Goal: Information Seeking & Learning: Learn about a topic

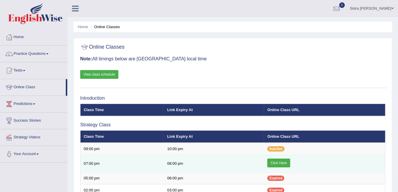
click at [273, 161] on link "Click Here" at bounding box center [278, 163] width 23 height 9
click at [278, 162] on link "Click Here" at bounding box center [278, 163] width 23 height 9
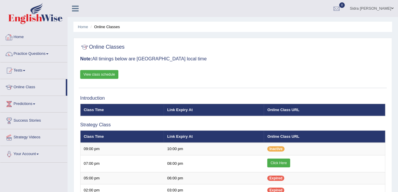
click at [23, 35] on link "Home" at bounding box center [33, 36] width 67 height 15
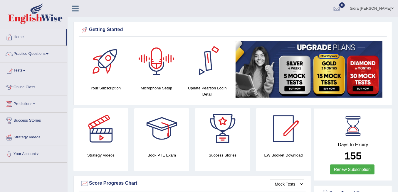
click at [159, 59] on div at bounding box center [156, 61] width 41 height 41
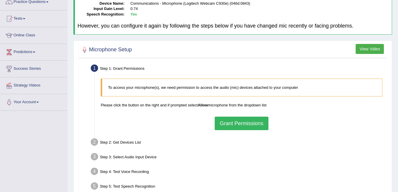
scroll to position [59, 0]
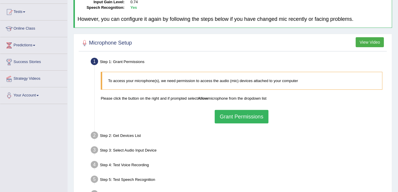
click at [253, 117] on button "Grant Permissions" at bounding box center [241, 117] width 53 height 14
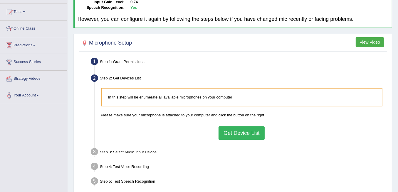
click at [241, 135] on button "Get Device List" at bounding box center [242, 134] width 46 height 14
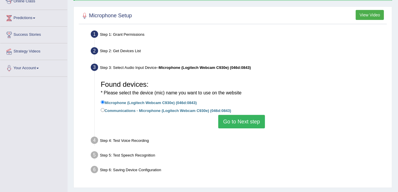
scroll to position [98, 0]
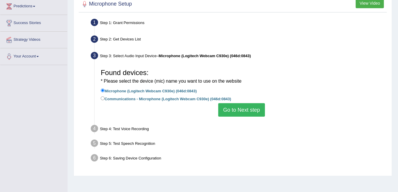
click at [237, 112] on button "Go to Next step" at bounding box center [241, 110] width 47 height 14
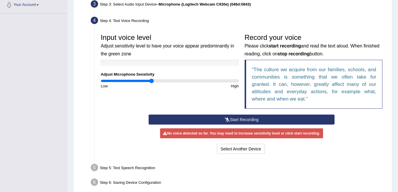
scroll to position [157, 0]
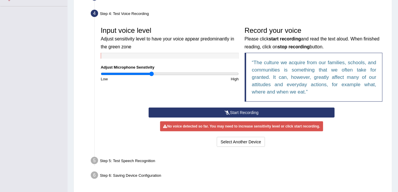
click at [237, 112] on button "Start Recording" at bounding box center [242, 113] width 186 height 10
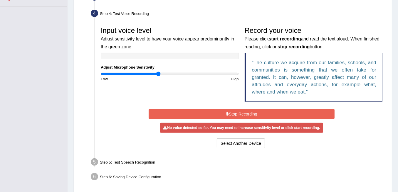
click at [158, 73] on input "range" at bounding box center [170, 74] width 138 height 5
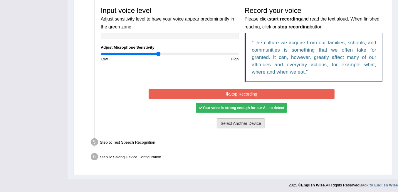
scroll to position [177, 0]
click at [245, 93] on button "Stop Recording" at bounding box center [242, 94] width 186 height 10
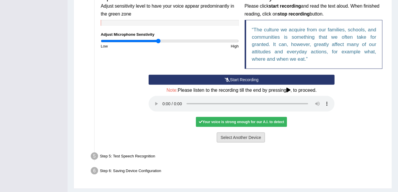
scroll to position [204, 0]
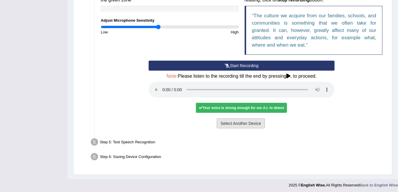
click at [247, 120] on button "Select Another Device" at bounding box center [241, 124] width 48 height 10
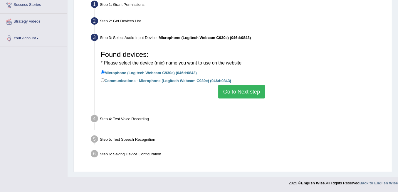
scroll to position [116, 0]
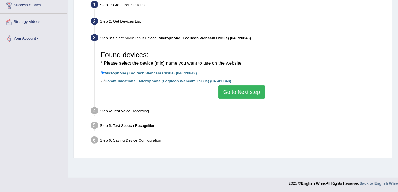
click at [246, 97] on button "Go to Next step" at bounding box center [241, 93] width 47 height 14
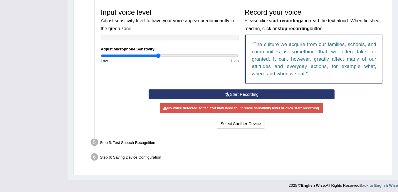
scroll to position [175, 0]
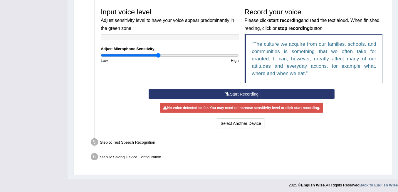
click at [246, 92] on button "Start Recording" at bounding box center [242, 94] width 186 height 10
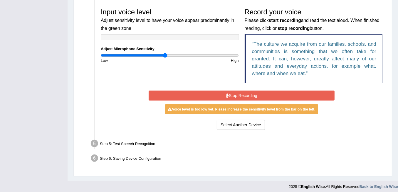
type input "0.94"
click at [164, 56] on input "range" at bounding box center [170, 55] width 138 height 5
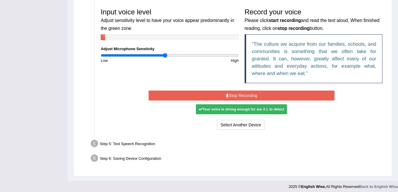
click at [251, 91] on button "Stop Recording" at bounding box center [242, 96] width 186 height 10
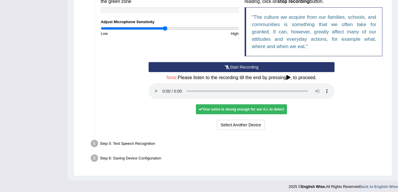
scroll to position [204, 0]
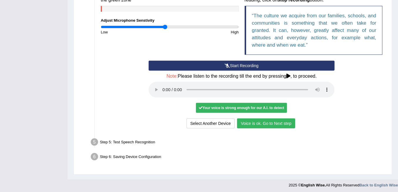
click at [279, 121] on button "Voice is ok. Go to Next step" at bounding box center [266, 124] width 58 height 10
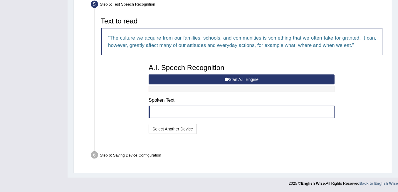
scroll to position [173, 0]
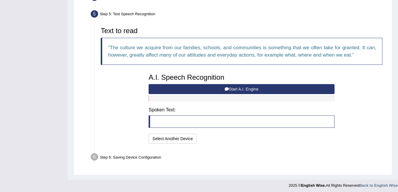
click at [255, 88] on button "Start A.I. Engine" at bounding box center [242, 89] width 186 height 10
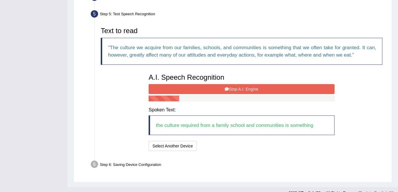
click at [247, 90] on button "Stop A.I. Engine" at bounding box center [242, 89] width 186 height 10
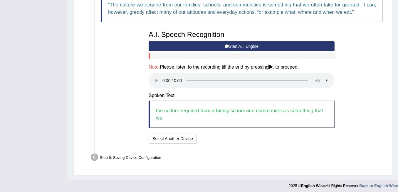
scroll to position [216, 0]
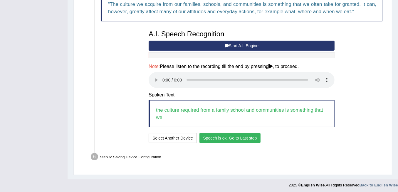
click at [222, 136] on button "Speech is ok. Go to Last step" at bounding box center [230, 138] width 61 height 10
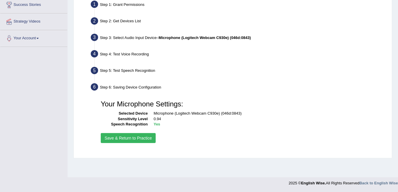
scroll to position [116, 0]
click at [131, 135] on button "Save & Return to Practice" at bounding box center [128, 139] width 55 height 10
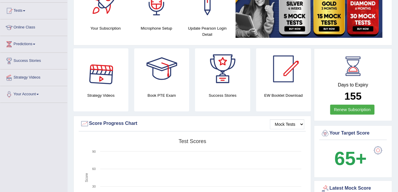
scroll to position [59, 0]
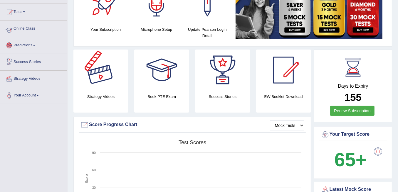
click at [25, 26] on link "Online Class" at bounding box center [33, 28] width 67 height 15
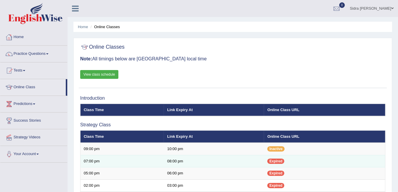
scroll to position [78, 0]
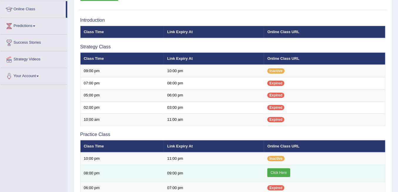
click at [277, 171] on link "Click Here" at bounding box center [278, 173] width 23 height 9
click at [284, 170] on link "Click Here" at bounding box center [278, 173] width 23 height 9
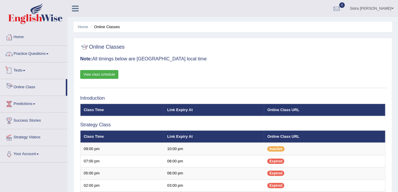
click at [37, 53] on link "Practice Questions" at bounding box center [33, 53] width 67 height 15
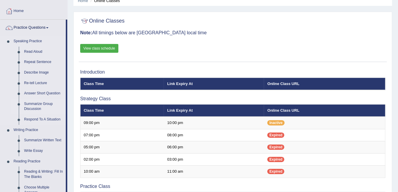
scroll to position [78, 0]
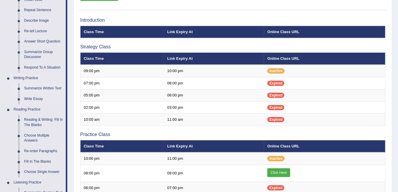
click at [39, 87] on link "Summarize Written Text" at bounding box center [43, 88] width 44 height 11
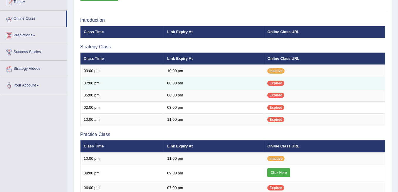
scroll to position [78, 0]
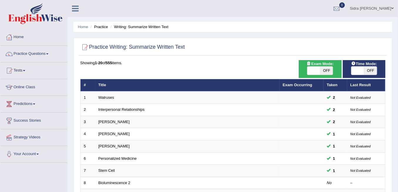
click at [325, 71] on span "OFF" at bounding box center [326, 71] width 13 height 8
checkbox input "true"
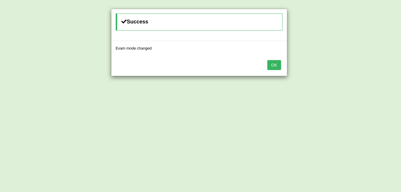
click at [277, 67] on button "OK" at bounding box center [274, 65] width 14 height 10
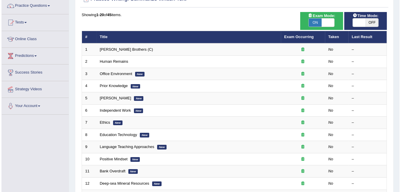
scroll to position [36, 0]
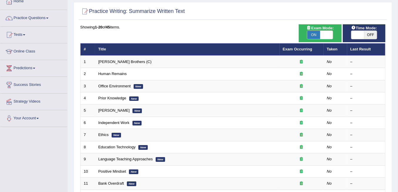
click at [313, 34] on span "ON" at bounding box center [313, 35] width 13 height 8
checkbox input "false"
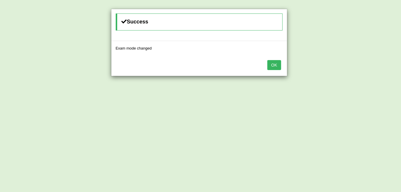
click at [275, 63] on button "OK" at bounding box center [274, 65] width 14 height 10
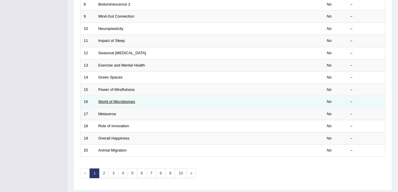
click at [120, 100] on link "World of Microbiomes" at bounding box center [116, 102] width 37 height 4
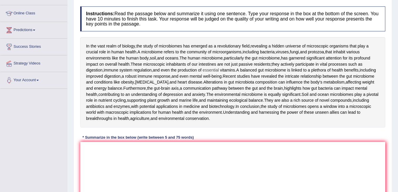
scroll to position [98, 0]
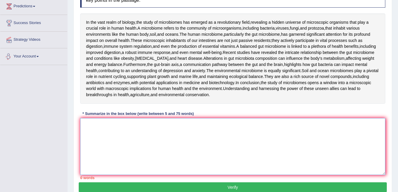
click at [127, 160] on textarea at bounding box center [232, 146] width 305 height 57
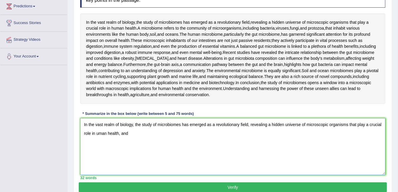
click at [96, 169] on textarea "In the vast realm of biology, the study of microbiomes has emerged as a revolut…" at bounding box center [232, 146] width 305 height 57
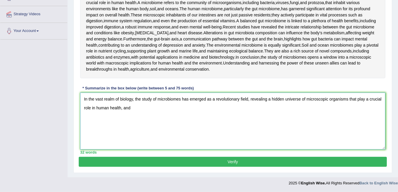
scroll to position [137, 0]
click at [140, 131] on textarea "In the vast realm of biology, the study of microbiomes has emerged as a revolut…" at bounding box center [232, 121] width 305 height 57
click at [224, 130] on textarea "In the vast realm of biology, the study of microbiomes has emerged as a revolut…" at bounding box center [232, 121] width 305 height 57
click at [251, 126] on textarea "In the vast realm of biology, the study of microbiomes has emerged as a revolut…" at bounding box center [232, 121] width 305 height 57
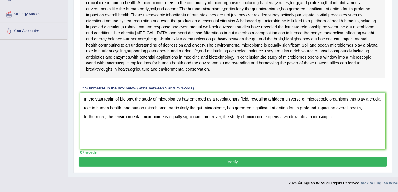
click at [342, 139] on textarea "In the vast realm of biology, the study of microbiomes has emerged as a revolut…" at bounding box center [232, 121] width 305 height 57
click at [360, 138] on textarea "In the vast realm of biology, the study of microbiomes has emerged as a revolut…" at bounding box center [232, 121] width 305 height 57
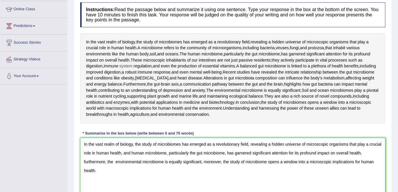
scroll to position [157, 0]
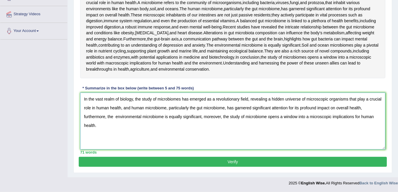
type textarea "In the vast realm of biology, the study of microbiomes has emerged as a revolut…"
click at [252, 164] on button "Verify" at bounding box center [233, 162] width 308 height 10
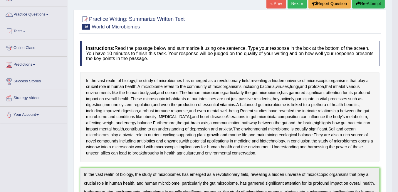
scroll to position [0, 0]
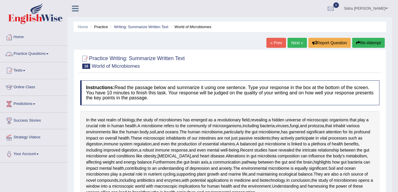
click at [36, 53] on link "Practice Questions" at bounding box center [33, 53] width 67 height 15
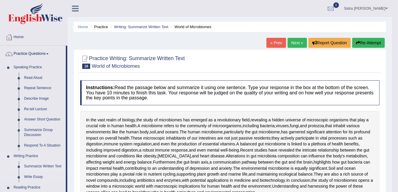
click at [36, 166] on link "Summarize Written Text" at bounding box center [43, 167] width 44 height 11
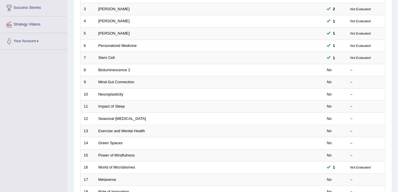
scroll to position [118, 0]
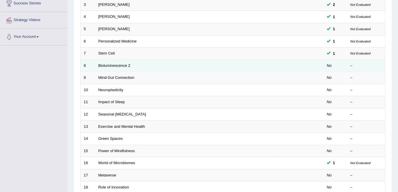
click at [120, 66] on td "Bioluminescence 2" at bounding box center [187, 66] width 185 height 12
click at [120, 64] on link "Bioluminescence 2" at bounding box center [114, 65] width 32 height 4
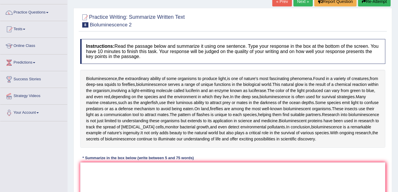
scroll to position [59, 0]
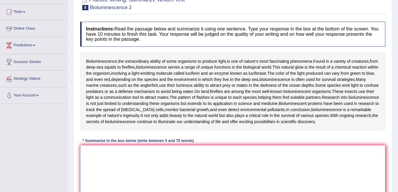
click at [136, 151] on textarea at bounding box center [232, 173] width 305 height 57
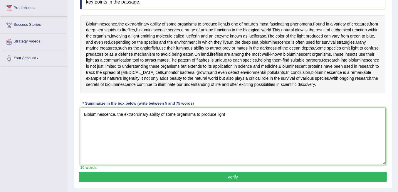
scroll to position [98, 0]
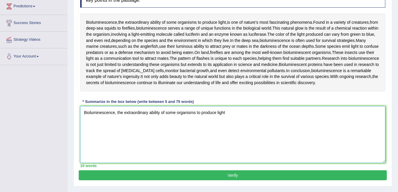
click at [230, 111] on textarea "Bioluminescence, the extraordinary ability of some organisms to produce light" at bounding box center [232, 134] width 305 height 57
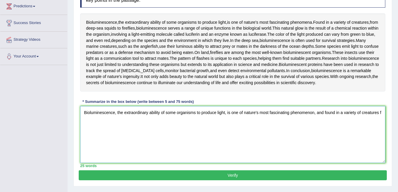
click at [378, 112] on textarea "Bioluminescence, the extraordinary ability of some organisms to produce light, …" at bounding box center [232, 134] width 305 height 57
click at [95, 121] on textarea "Bioluminescence, the extraordinary ability of some organisms to produce light, …" at bounding box center [232, 134] width 305 height 57
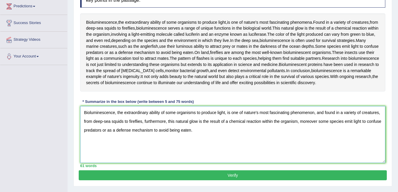
click at [143, 120] on textarea "Bioluminescence, the extraordinary ability of some organisms to produce light, …" at bounding box center [232, 134] width 305 height 57
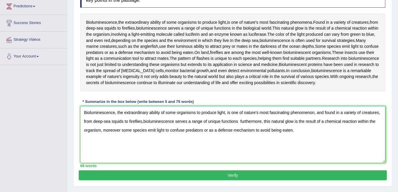
drag, startPoint x: 239, startPoint y: 120, endPoint x: 144, endPoint y: 123, distance: 95.3
click at [144, 123] on textarea "Bioluminescence, the extraordinary ability of some organisms to produce light, …" at bounding box center [232, 134] width 305 height 57
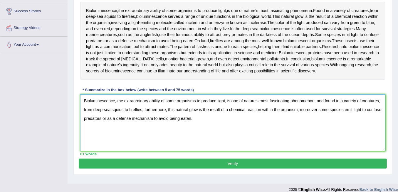
scroll to position [116, 0]
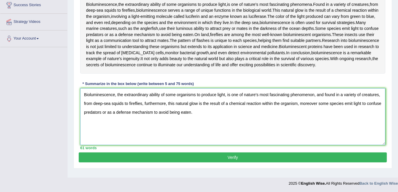
type textarea "Bioluminescence, the extraordinary ability of some organisms to produce light, …"
click at [207, 155] on button "Verify" at bounding box center [233, 158] width 308 height 10
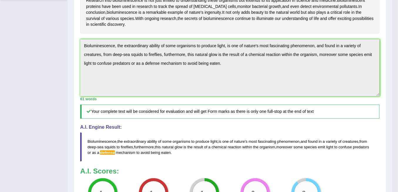
scroll to position [163, 0]
drag, startPoint x: 170, startPoint y: 151, endPoint x: 104, endPoint y: 145, distance: 67.0
click at [104, 145] on blockquote "Bioluminescence , the extraordinary ability of some organisms to produce light …" at bounding box center [229, 147] width 299 height 29
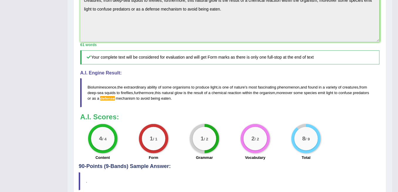
scroll to position [221, 0]
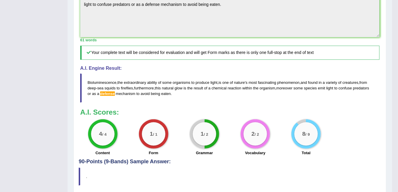
click at [171, 93] on blockquote "Bioluminescence , the extraordinary ability of some organisms to produce light …" at bounding box center [229, 88] width 299 height 29
click at [147, 89] on blockquote "Bioluminescence , the extraordinary ability of some organisms to produce light …" at bounding box center [229, 88] width 299 height 29
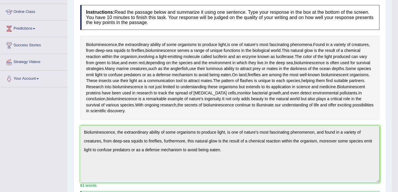
scroll to position [25, 0]
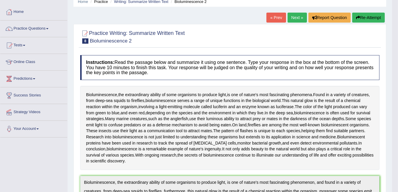
click at [366, 14] on button "Re-Attempt" at bounding box center [368, 18] width 33 height 10
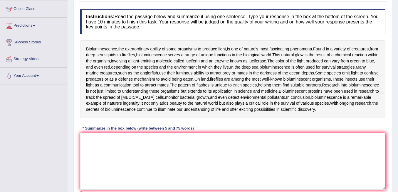
scroll to position [78, 0]
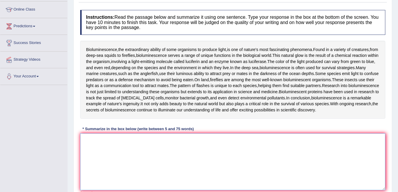
click at [157, 145] on textarea at bounding box center [232, 162] width 305 height 57
type textarea "B"
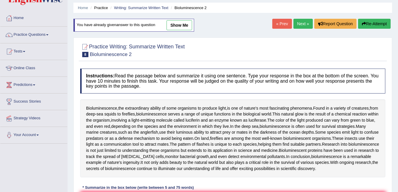
click at [181, 28] on link "show me" at bounding box center [180, 25] width 26 height 10
type textarea "Bioluminescence, the extraordinary ability of some organisms to produce light, …"
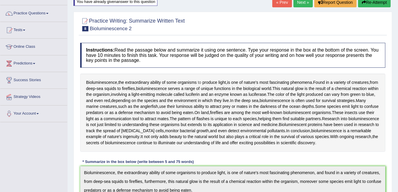
scroll to position [0, 0]
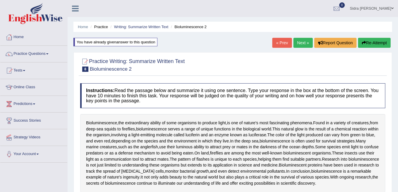
click at [302, 44] on link "Next »" at bounding box center [303, 43] width 19 height 10
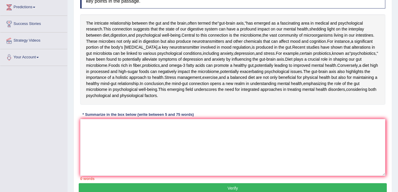
scroll to position [98, 0]
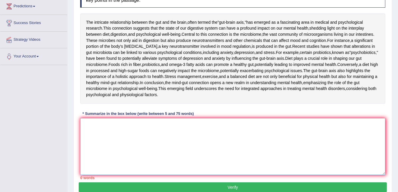
click at [189, 175] on textarea at bounding box center [232, 146] width 305 height 57
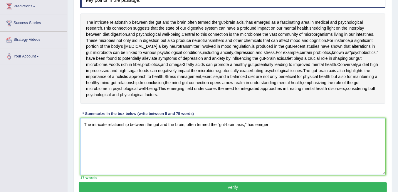
click at [244, 175] on textarea "The intricate relationship between the gut and the brain, often termed the "gut…" at bounding box center [232, 146] width 305 height 57
click at [247, 175] on textarea "The intricate relationship between the gut and the brain, often termed the "gut…" at bounding box center [232, 146] width 305 height 57
click at [280, 175] on textarea "The intricate relationship between the gut and the brain, often termed the "gut…" at bounding box center [232, 146] width 305 height 57
click at [249, 175] on textarea "The intricate relationship between the gut and the brain, often termed the "gut…" at bounding box center [232, 146] width 305 height 57
click at [274, 175] on textarea "The intricate relationship between the gut and the brain, often termed the "gut…" at bounding box center [232, 146] width 305 height 57
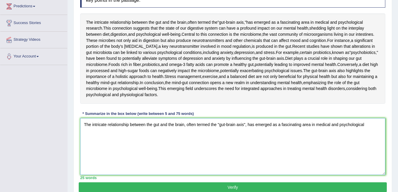
type textarea "The intricate relationship between the gut and the brain, often termed the "gut…"
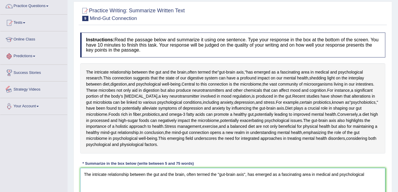
scroll to position [0, 0]
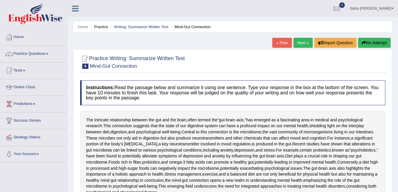
click at [26, 87] on link "Online Class" at bounding box center [33, 86] width 67 height 15
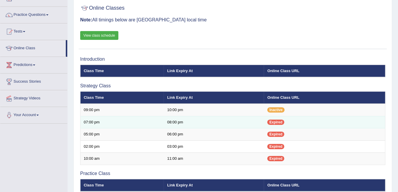
scroll to position [118, 0]
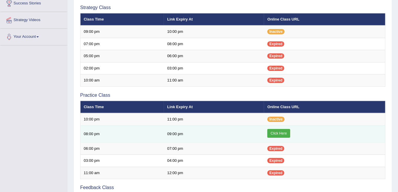
click at [282, 133] on link "Click Here" at bounding box center [278, 133] width 23 height 9
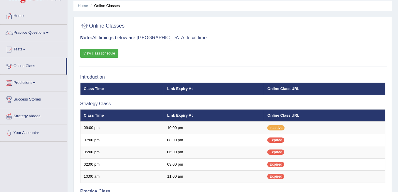
scroll to position [0, 0]
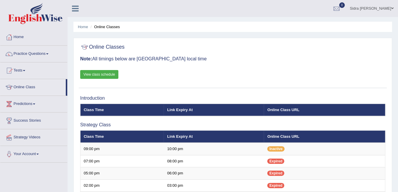
click at [105, 77] on link "View class schedule" at bounding box center [99, 74] width 38 height 9
click at [32, 54] on link "Practice Questions" at bounding box center [33, 53] width 67 height 15
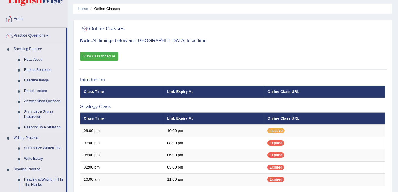
scroll to position [59, 0]
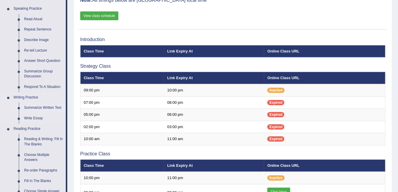
click at [48, 107] on link "Summarize Written Text" at bounding box center [43, 108] width 44 height 11
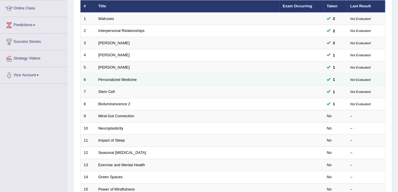
scroll to position [98, 0]
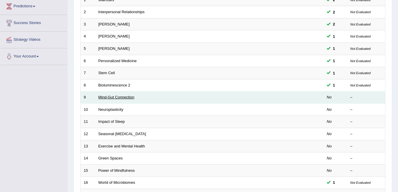
click at [119, 96] on link "Mind-Gut Connection" at bounding box center [116, 97] width 36 height 4
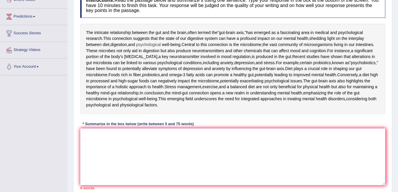
scroll to position [98, 0]
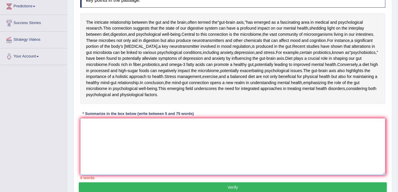
click at [128, 173] on textarea at bounding box center [232, 146] width 305 height 57
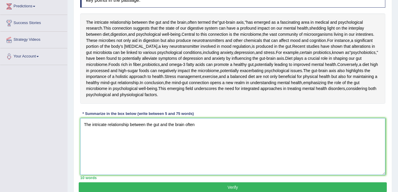
click at [204, 175] on textarea "The intricate relationship between the gut and the brain often" at bounding box center [232, 146] width 305 height 57
drag, startPoint x: 197, startPoint y: 178, endPoint x: 186, endPoint y: 177, distance: 11.5
click at [187, 175] on textarea "The intricate relationship between the gut and the brain often" at bounding box center [232, 146] width 305 height 57
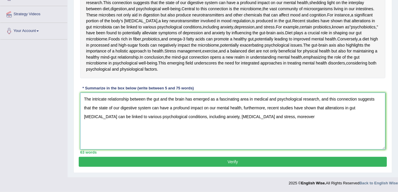
scroll to position [176, 0]
type textarea "The intricate relationship between the gut and the brain has emerged as a fasci…"
click at [226, 162] on button "Verify" at bounding box center [233, 162] width 308 height 10
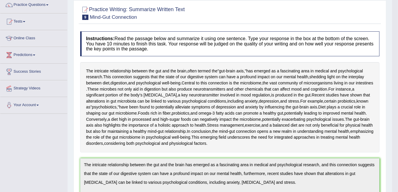
scroll to position [0, 0]
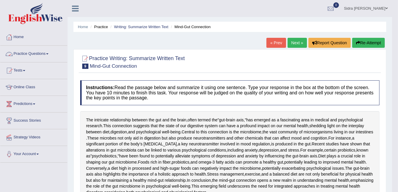
click at [34, 53] on link "Practice Questions" at bounding box center [33, 53] width 67 height 15
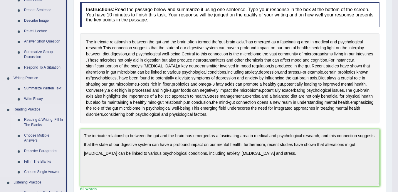
scroll to position [39, 0]
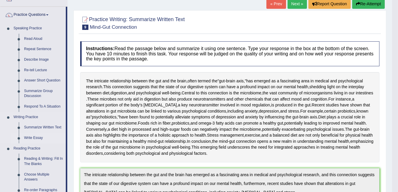
click at [39, 137] on link "Write Essay" at bounding box center [43, 138] width 44 height 11
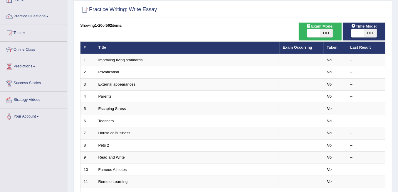
scroll to position [39, 0]
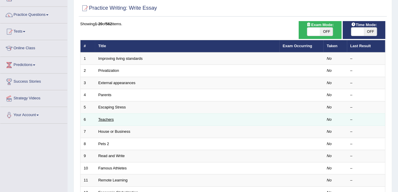
click at [109, 118] on link "Teachers" at bounding box center [106, 120] width 16 height 4
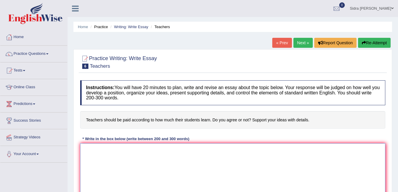
click at [200, 148] on textarea at bounding box center [232, 172] width 305 height 57
paste textarea "The increasing influence of (essay topic) on our lives has ignited numerous dis…"
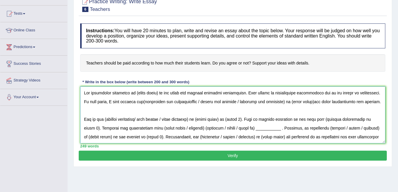
scroll to position [59, 0]
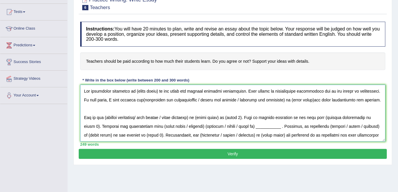
click at [220, 122] on textarea at bounding box center [232, 113] width 305 height 57
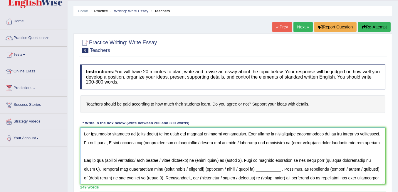
scroll to position [39, 0]
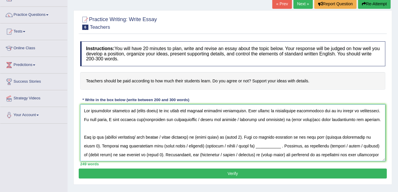
drag, startPoint x: 157, startPoint y: 111, endPoint x: 133, endPoint y: 110, distance: 23.5
click at [133, 110] on textarea at bounding box center [232, 133] width 305 height 57
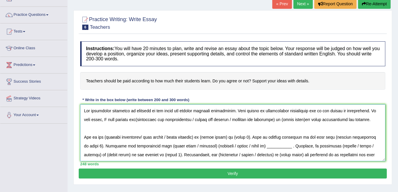
click at [135, 109] on textarea at bounding box center [232, 133] width 305 height 57
click at [135, 110] on textarea at bounding box center [232, 133] width 305 height 57
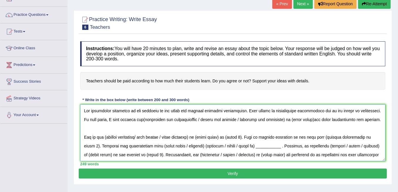
click at [158, 111] on textarea at bounding box center [232, 133] width 305 height 57
drag, startPoint x: 142, startPoint y: 109, endPoint x: 130, endPoint y: 111, distance: 12.8
click at [130, 111] on textarea at bounding box center [232, 133] width 305 height 57
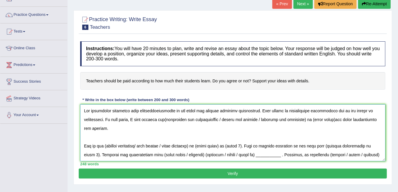
click at [146, 110] on textarea at bounding box center [232, 133] width 305 height 57
click at [147, 110] on textarea at bounding box center [232, 133] width 305 height 57
click at [156, 110] on textarea at bounding box center [232, 133] width 305 height 57
click at [163, 119] on textarea at bounding box center [232, 133] width 305 height 57
drag, startPoint x: 306, startPoint y: 118, endPoint x: 219, endPoint y: 119, distance: 87.3
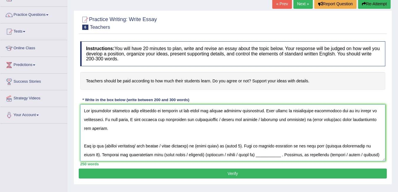
click at [219, 119] on textarea at bounding box center [232, 133] width 305 height 57
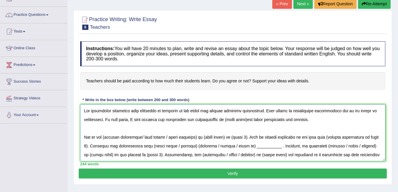
click at [226, 118] on textarea at bounding box center [232, 133] width 305 height 57
click at [130, 110] on textarea at bounding box center [232, 133] width 305 height 57
click at [388, 98] on div "Practice Writing: Write Essay 6 Teachers Instructions: You will have 20 minutes…" at bounding box center [232, 97] width 319 height 175
click at [190, 118] on textarea at bounding box center [232, 133] width 305 height 57
click at [226, 119] on textarea at bounding box center [232, 133] width 305 height 57
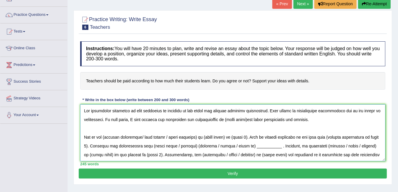
click at [226, 119] on textarea at bounding box center [232, 133] width 305 height 57
drag, startPoint x: 143, startPoint y: 110, endPoint x: 135, endPoint y: 114, distance: 9.5
click at [135, 114] on textarea at bounding box center [232, 133] width 305 height 57
click at [225, 118] on textarea at bounding box center [232, 133] width 305 height 57
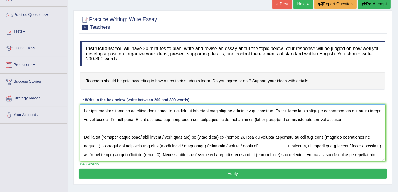
click at [225, 119] on textarea at bounding box center [232, 133] width 305 height 57
drag, startPoint x: 278, startPoint y: 118, endPoint x: 274, endPoint y: 120, distance: 4.8
click at [274, 120] on textarea at bounding box center [232, 133] width 305 height 57
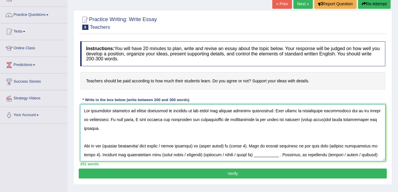
click at [321, 117] on textarea at bounding box center [232, 133] width 305 height 57
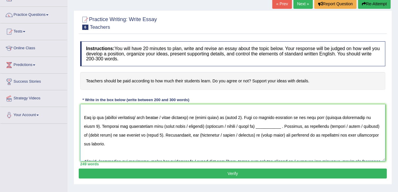
scroll to position [19, 0]
click at [105, 118] on textarea at bounding box center [232, 133] width 305 height 57
drag, startPoint x: 199, startPoint y: 117, endPoint x: 142, endPoint y: 116, distance: 57.3
click at [142, 116] on textarea at bounding box center [232, 133] width 305 height 57
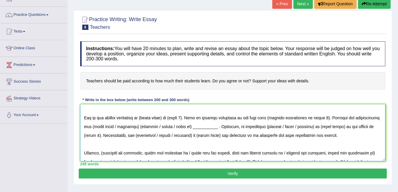
drag, startPoint x: 169, startPoint y: 117, endPoint x: 146, endPoint y: 118, distance: 23.3
click at [146, 118] on textarea at bounding box center [232, 133] width 305 height 57
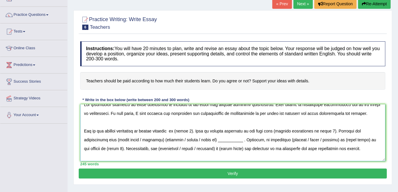
scroll to position [0, 0]
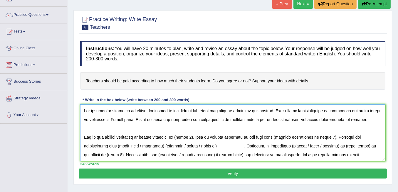
click at [299, 119] on textarea at bounding box center [232, 133] width 305 height 57
click at [298, 119] on textarea at bounding box center [232, 133] width 305 height 57
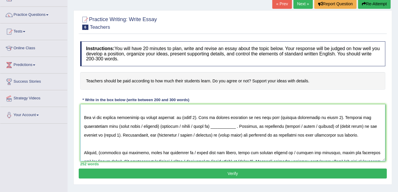
scroll to position [19, 0]
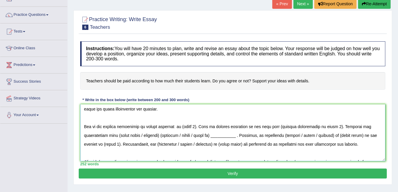
click at [176, 125] on textarea at bounding box center [232, 133] width 305 height 57
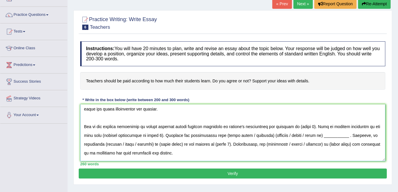
drag, startPoint x: 314, startPoint y: 126, endPoint x: 299, endPoint y: 128, distance: 15.8
click at [299, 128] on textarea at bounding box center [232, 133] width 305 height 57
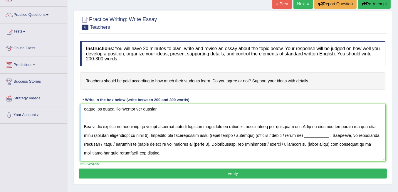
drag, startPoint x: 206, startPoint y: 125, endPoint x: 175, endPoint y: 125, distance: 30.9
click at [175, 125] on textarea at bounding box center [232, 133] width 305 height 57
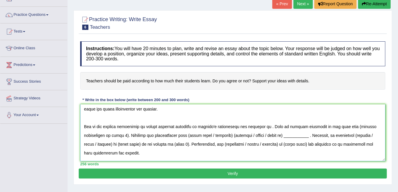
click at [268, 126] on textarea at bounding box center [232, 133] width 305 height 57
drag, startPoint x: 264, startPoint y: 126, endPoint x: 225, endPoint y: 126, distance: 38.2
click at [218, 125] on textarea at bounding box center [232, 133] width 305 height 57
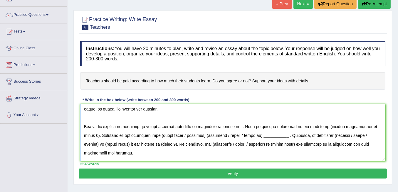
click at [219, 128] on textarea at bounding box center [232, 133] width 305 height 57
click at [236, 126] on textarea at bounding box center [232, 133] width 305 height 57
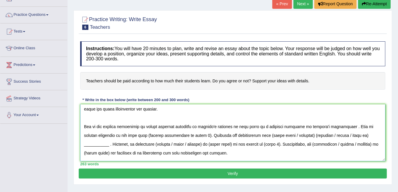
drag, startPoint x: 186, startPoint y: 134, endPoint x: 131, endPoint y: 134, distance: 55.0
click at [131, 134] on textarea at bounding box center [232, 133] width 305 height 57
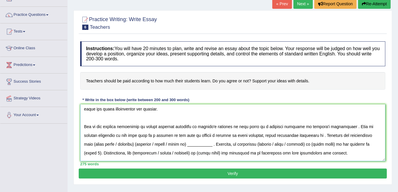
click at [275, 133] on textarea at bounding box center [232, 133] width 305 height 57
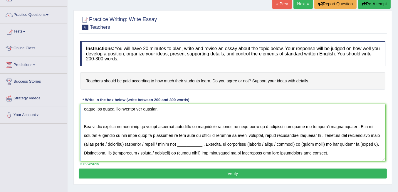
click at [283, 135] on textarea at bounding box center [232, 133] width 305 height 57
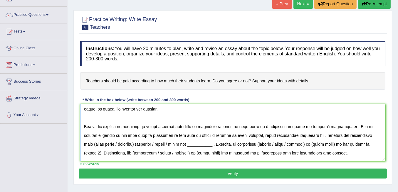
click at [294, 134] on textarea at bounding box center [232, 133] width 305 height 57
drag, startPoint x: 128, startPoint y: 143, endPoint x: 80, endPoint y: 145, distance: 48.3
click at [79, 145] on div "Instructions: You will have 20 minutes to plan, write and revise an essay about…" at bounding box center [233, 103] width 308 height 130
drag, startPoint x: 176, startPoint y: 143, endPoint x: 121, endPoint y: 144, distance: 54.7
click at [120, 144] on textarea at bounding box center [232, 133] width 305 height 57
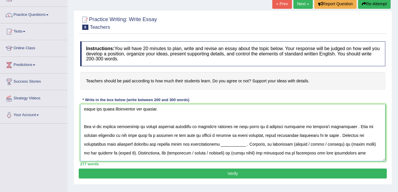
drag, startPoint x: 221, startPoint y: 146, endPoint x: 194, endPoint y: 146, distance: 27.3
click at [194, 146] on textarea at bounding box center [232, 133] width 305 height 57
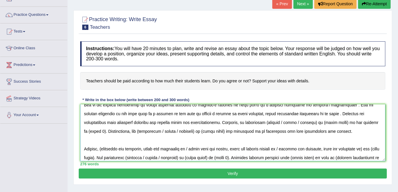
scroll to position [39, 0]
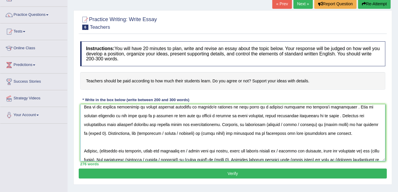
drag, startPoint x: 287, startPoint y: 124, endPoint x: 254, endPoint y: 126, distance: 33.3
click at [254, 126] on textarea at bounding box center [232, 133] width 305 height 57
click at [241, 123] on textarea at bounding box center [232, 133] width 305 height 57
drag, startPoint x: 282, startPoint y: 124, endPoint x: 259, endPoint y: 125, distance: 23.3
click at [259, 125] on textarea at bounding box center [232, 133] width 305 height 57
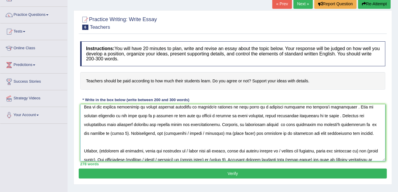
click at [254, 122] on textarea at bounding box center [232, 133] width 305 height 57
click at [338, 123] on textarea at bounding box center [232, 133] width 305 height 57
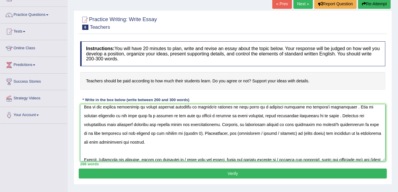
click at [327, 124] on textarea at bounding box center [232, 133] width 305 height 57
drag, startPoint x: 171, startPoint y: 131, endPoint x: 157, endPoint y: 133, distance: 14.3
click at [157, 133] on textarea at bounding box center [232, 133] width 305 height 57
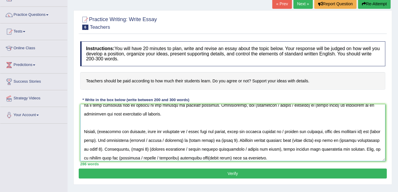
scroll to position [59, 0]
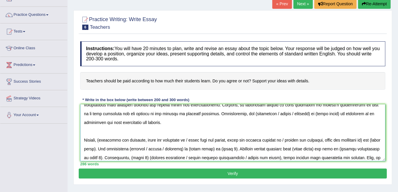
drag, startPoint x: 288, startPoint y: 113, endPoint x: 252, endPoint y: 113, distance: 36.7
click at [252, 113] on textarea at bounding box center [232, 133] width 305 height 57
click at [230, 113] on textarea at bounding box center [232, 133] width 305 height 57
click at [252, 115] on textarea at bounding box center [232, 133] width 305 height 57
click at [250, 114] on textarea at bounding box center [232, 133] width 305 height 57
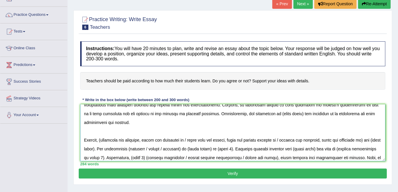
drag, startPoint x: 278, startPoint y: 112, endPoint x: 255, endPoint y: 113, distance: 23.5
click at [255, 113] on textarea at bounding box center [232, 133] width 305 height 57
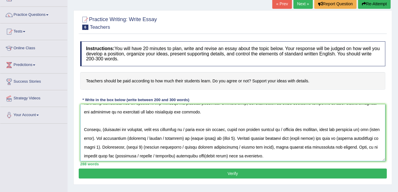
scroll to position [78, 0]
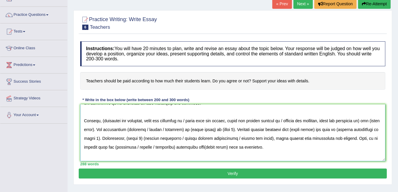
click at [103, 119] on textarea at bounding box center [232, 133] width 305 height 57
drag, startPoint x: 230, startPoint y: 119, endPoint x: 188, endPoint y: 123, distance: 42.8
click at [188, 123] on textarea at bounding box center [232, 133] width 305 height 57
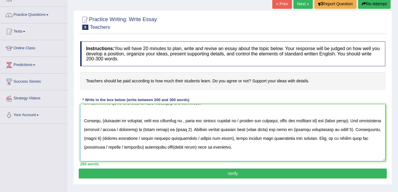
click at [103, 119] on textarea at bounding box center [232, 133] width 305 height 57
click at [188, 119] on textarea at bounding box center [232, 133] width 305 height 57
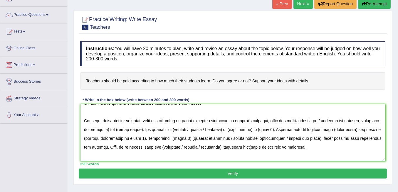
drag, startPoint x: 144, startPoint y: 129, endPoint x: 275, endPoint y: 122, distance: 131.9
click at [275, 122] on textarea at bounding box center [232, 133] width 305 height 57
click at [274, 130] on textarea at bounding box center [232, 133] width 305 height 57
drag, startPoint x: 144, startPoint y: 128, endPoint x: 273, endPoint y: 120, distance: 129.3
click at [273, 120] on textarea at bounding box center [232, 133] width 305 height 57
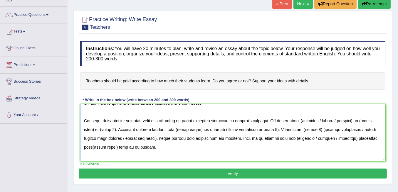
click at [305, 119] on textarea at bounding box center [232, 133] width 305 height 57
drag, startPoint x: 354, startPoint y: 119, endPoint x: 322, endPoint y: 121, distance: 31.2
click at [322, 121] on textarea at bounding box center [232, 133] width 305 height 57
drag, startPoint x: 351, startPoint y: 120, endPoint x: 327, endPoint y: 121, distance: 23.9
click at [327, 121] on textarea at bounding box center [232, 133] width 305 height 57
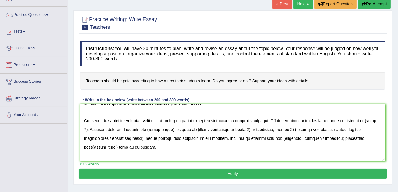
click at [328, 119] on textarea at bounding box center [232, 133] width 305 height 57
drag, startPoint x: 99, startPoint y: 129, endPoint x: 74, endPoint y: 129, distance: 25.3
click at [74, 129] on div "Practice Writing: Write Essay 6 Teachers Instructions: You will have 20 minutes…" at bounding box center [232, 97] width 319 height 175
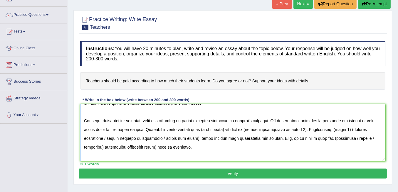
drag, startPoint x: 144, startPoint y: 128, endPoint x: 88, endPoint y: 128, distance: 56.1
click at [88, 128] on textarea at bounding box center [232, 133] width 305 height 57
drag, startPoint x: 262, startPoint y: 129, endPoint x: 239, endPoint y: 130, distance: 23.9
click at [239, 130] on textarea at bounding box center [232, 133] width 305 height 57
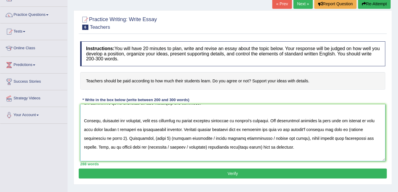
drag, startPoint x: 102, startPoint y: 137, endPoint x: 344, endPoint y: 130, distance: 242.2
click at [344, 130] on textarea at bounding box center [232, 133] width 305 height 57
drag, startPoint x: 152, startPoint y: 138, endPoint x: 136, endPoint y: 138, distance: 15.9
click at [136, 138] on textarea at bounding box center [232, 133] width 305 height 57
click at [162, 138] on textarea at bounding box center [232, 133] width 305 height 57
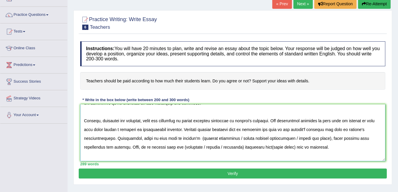
click at [166, 138] on textarea at bounding box center [232, 133] width 305 height 57
click at [170, 137] on textarea at bounding box center [232, 133] width 305 height 57
click at [222, 138] on textarea at bounding box center [232, 133] width 305 height 57
click at [235, 138] on textarea at bounding box center [232, 133] width 305 height 57
click at [145, 138] on textarea at bounding box center [232, 133] width 305 height 57
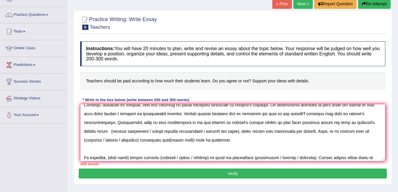
scroll to position [98, 0]
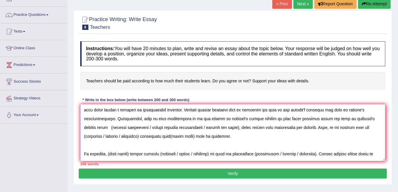
drag, startPoint x: 292, startPoint y: 126, endPoint x: 112, endPoint y: 120, distance: 180.0
click at [112, 120] on textarea at bounding box center [232, 133] width 305 height 57
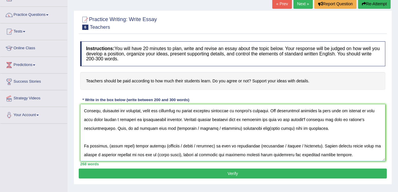
scroll to position [78, 0]
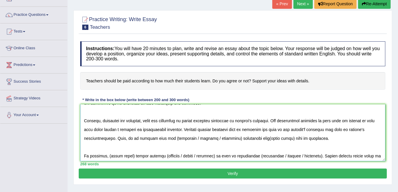
click at [110, 138] on textarea at bounding box center [232, 133] width 305 height 57
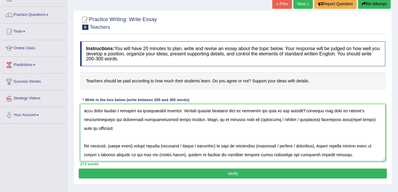
scroll to position [95, 0]
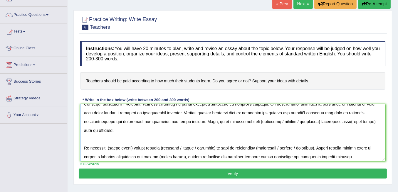
drag, startPoint x: 296, startPoint y: 121, endPoint x: 260, endPoint y: 124, distance: 36.6
click at [260, 124] on textarea at bounding box center [232, 133] width 305 height 57
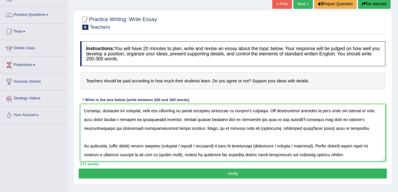
click at [239, 121] on textarea at bounding box center [232, 133] width 305 height 57
click at [261, 122] on textarea at bounding box center [232, 133] width 305 height 57
drag, startPoint x: 311, startPoint y: 121, endPoint x: 287, endPoint y: 122, distance: 23.5
click at [287, 122] on textarea at bounding box center [232, 133] width 305 height 57
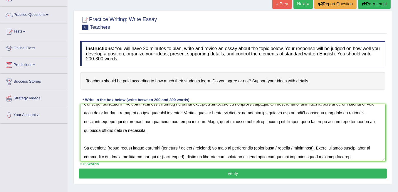
scroll to position [114, 0]
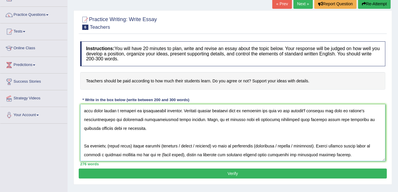
drag, startPoint x: 131, startPoint y: 128, endPoint x: 107, endPoint y: 128, distance: 24.1
click at [107, 128] on textarea at bounding box center [232, 133] width 305 height 57
drag, startPoint x: 235, startPoint y: 128, endPoint x: 197, endPoint y: 128, distance: 37.6
click at [197, 128] on textarea at bounding box center [232, 133] width 305 height 57
click at [181, 127] on textarea at bounding box center [232, 133] width 305 height 57
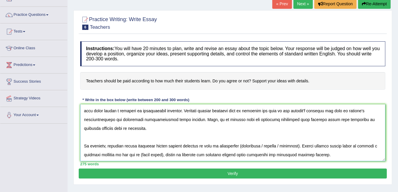
drag, startPoint x: 291, startPoint y: 127, endPoint x: 257, endPoint y: 128, distance: 34.4
click at [257, 128] on textarea at bounding box center [232, 133] width 305 height 57
click at [237, 128] on textarea at bounding box center [232, 133] width 305 height 57
click at [236, 127] on textarea at bounding box center [232, 133] width 305 height 57
click at [255, 128] on textarea at bounding box center [232, 133] width 305 height 57
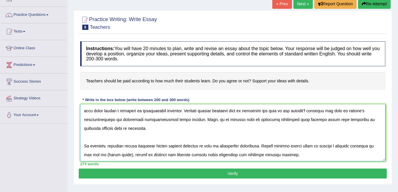
drag, startPoint x: 119, startPoint y: 137, endPoint x: 97, endPoint y: 139, distance: 22.5
click at [97, 139] on textarea at bounding box center [232, 133] width 305 height 57
drag, startPoint x: 96, startPoint y: 136, endPoint x: 83, endPoint y: 138, distance: 12.1
click at [83, 138] on textarea at bounding box center [232, 133] width 305 height 57
click at [98, 136] on textarea at bounding box center [232, 133] width 305 height 57
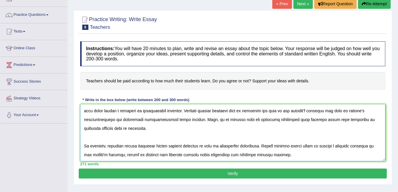
click at [118, 135] on textarea at bounding box center [232, 133] width 305 height 57
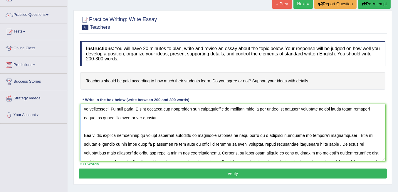
scroll to position [0, 0]
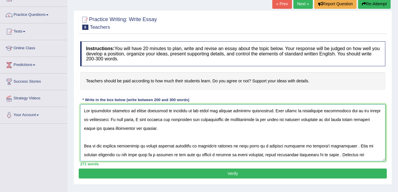
type textarea "The increasing influence in salary structure of teachers on our lives has ignit…"
click at [234, 174] on button "Verify" at bounding box center [233, 174] width 308 height 10
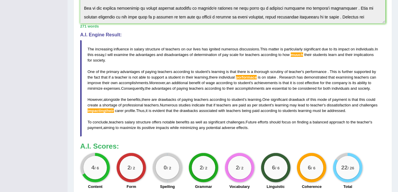
scroll to position [175, 0]
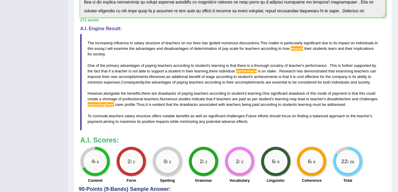
click at [317, 131] on div "Instructions: You will have 20 minutes to plan, write and revise an essay about…" at bounding box center [233, 45] width 308 height 284
